Goal: Find specific page/section: Find specific page/section

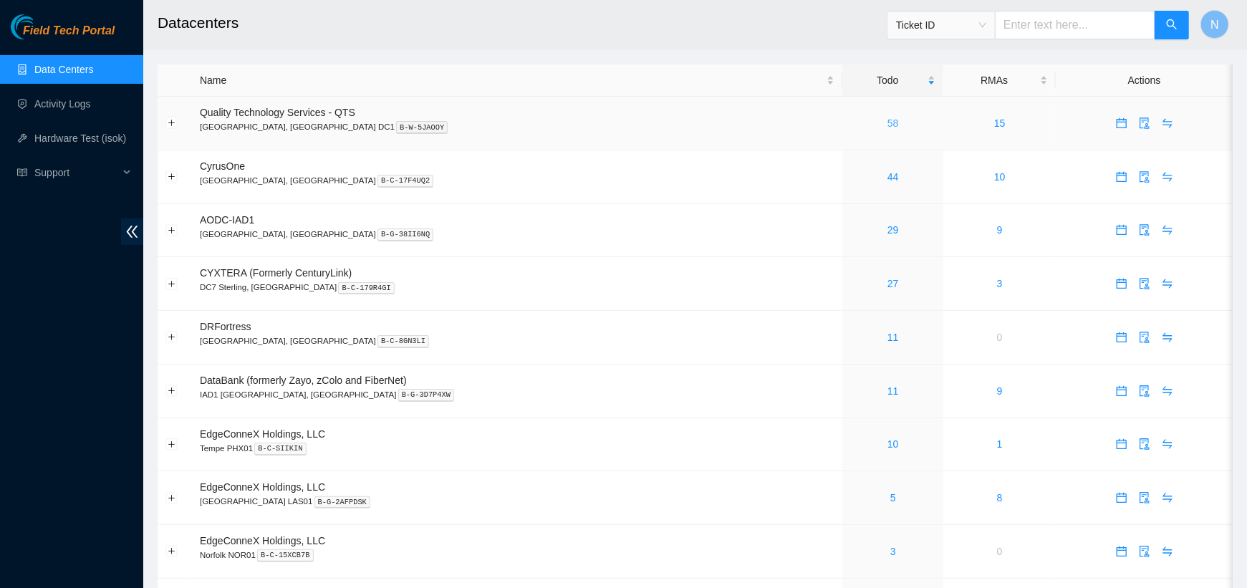
click at [888, 124] on link "58" at bounding box center [893, 123] width 11 height 11
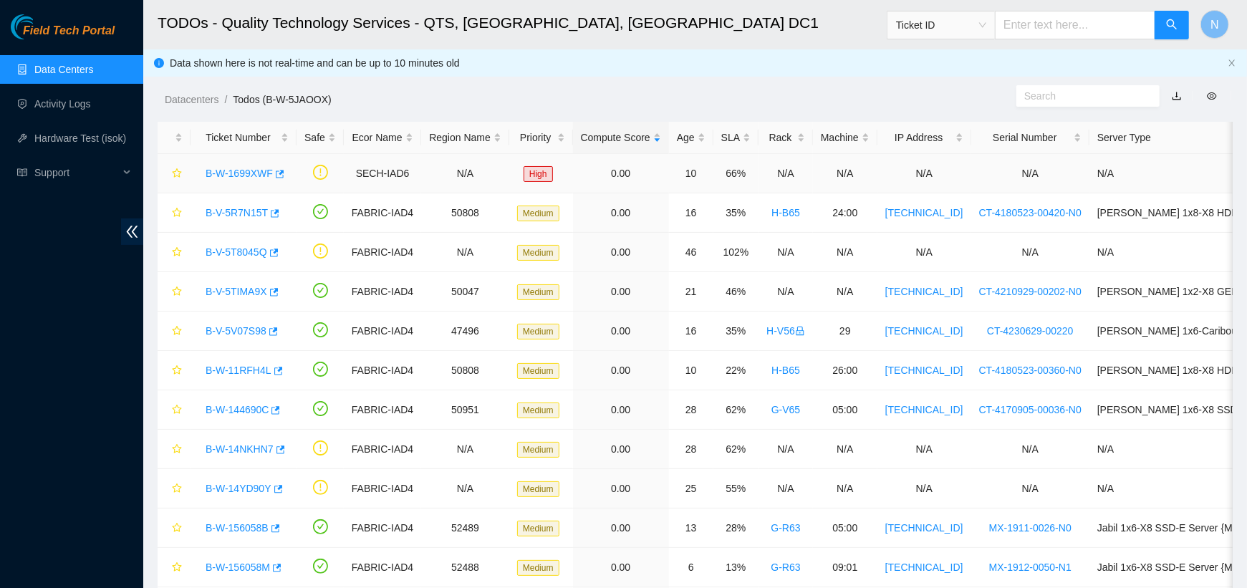
click at [269, 174] on link "B-W-1699XWF" at bounding box center [239, 173] width 67 height 11
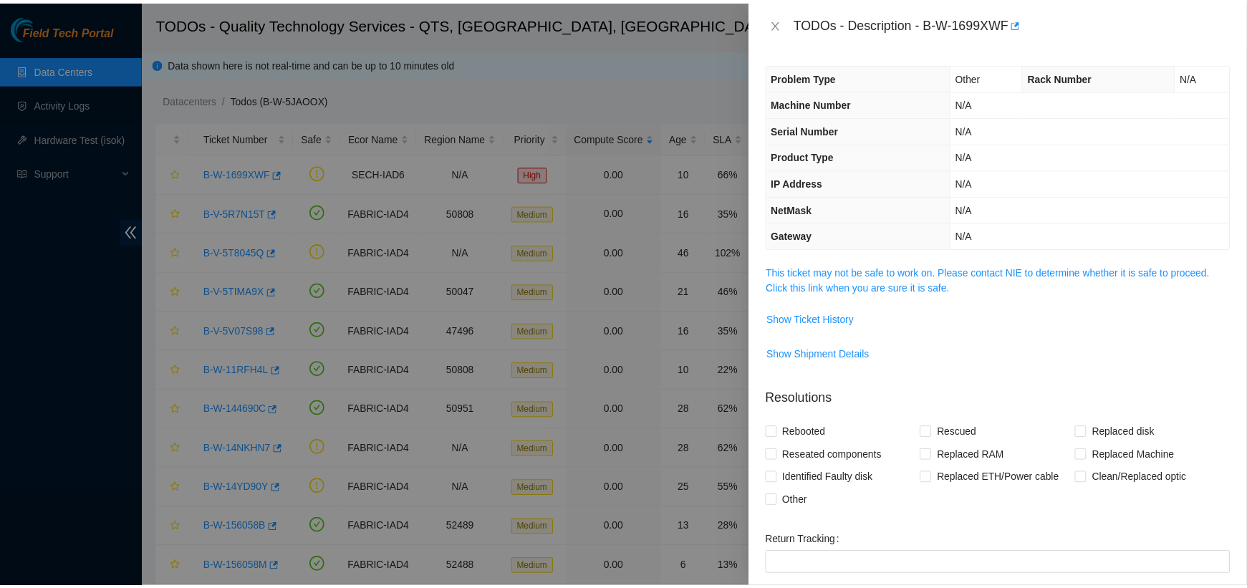
scroll to position [163, 0]
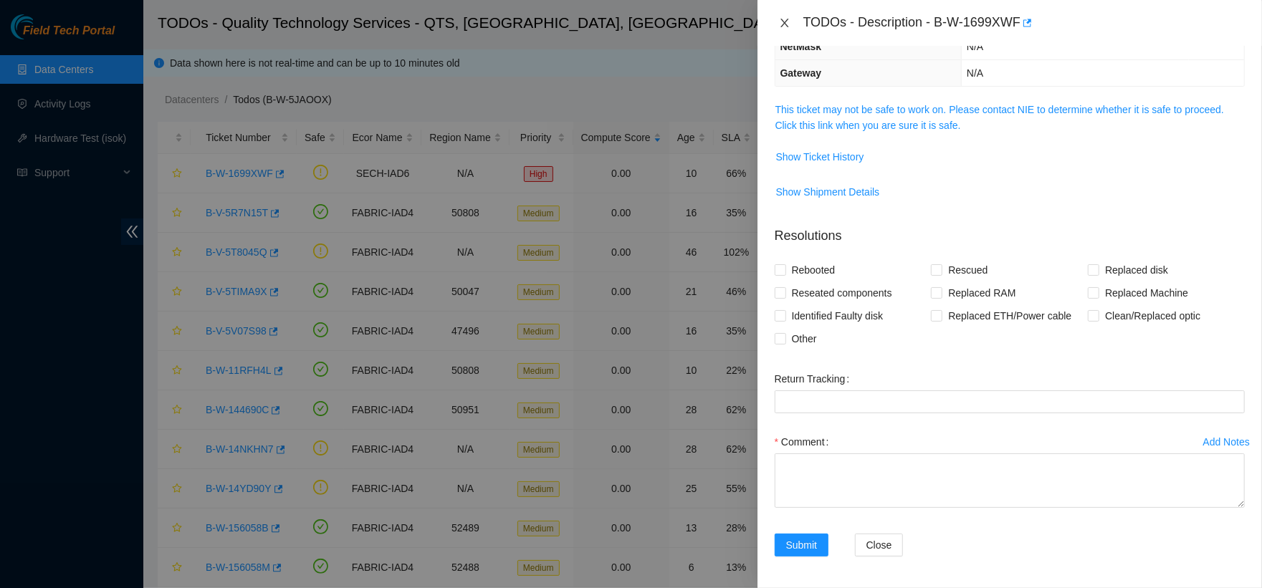
click at [780, 24] on icon "close" at bounding box center [784, 22] width 11 height 11
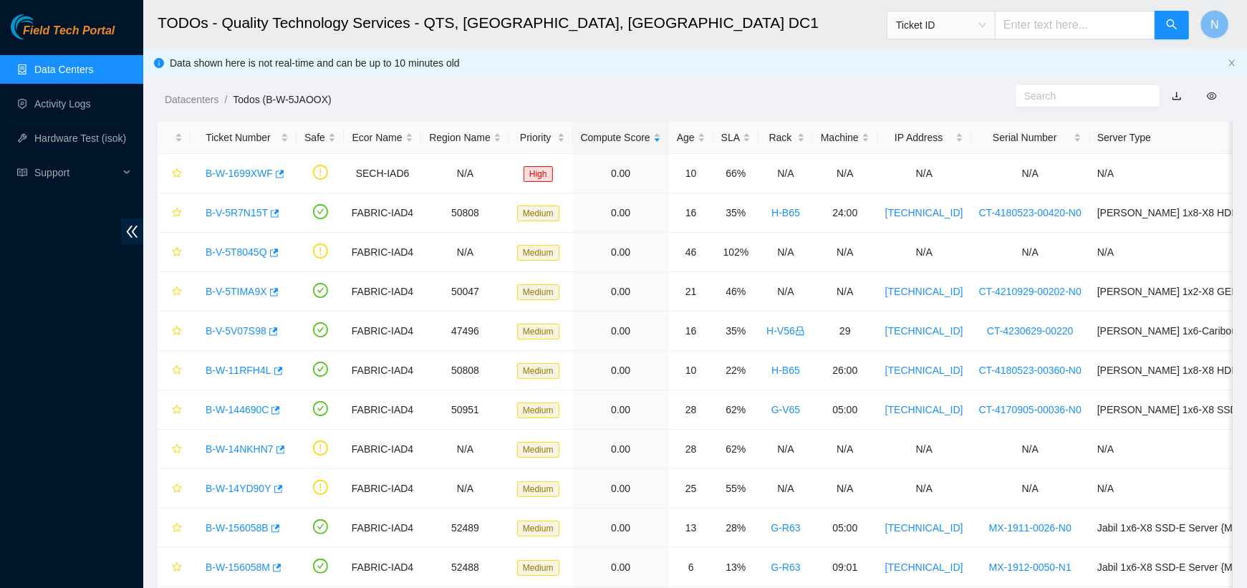
scroll to position [226, 0]
